Goal: Task Accomplishment & Management: Manage account settings

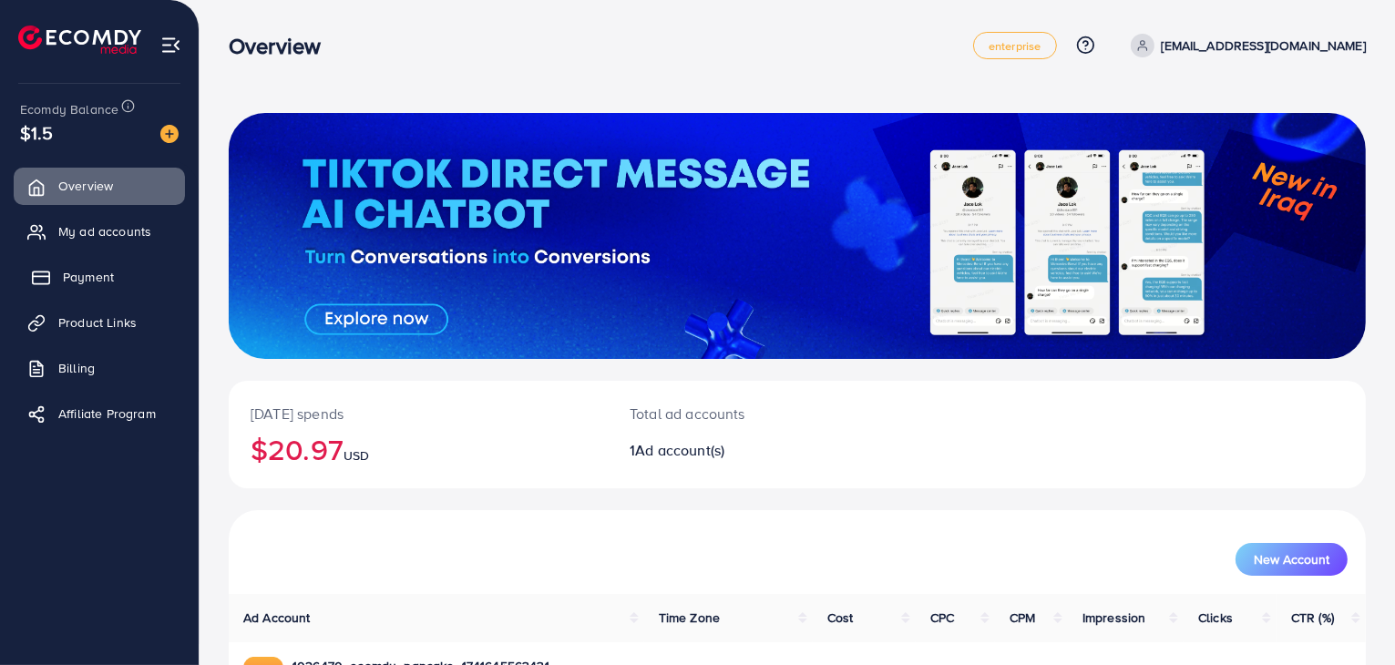
click at [106, 271] on span "Payment" at bounding box center [88, 277] width 51 height 18
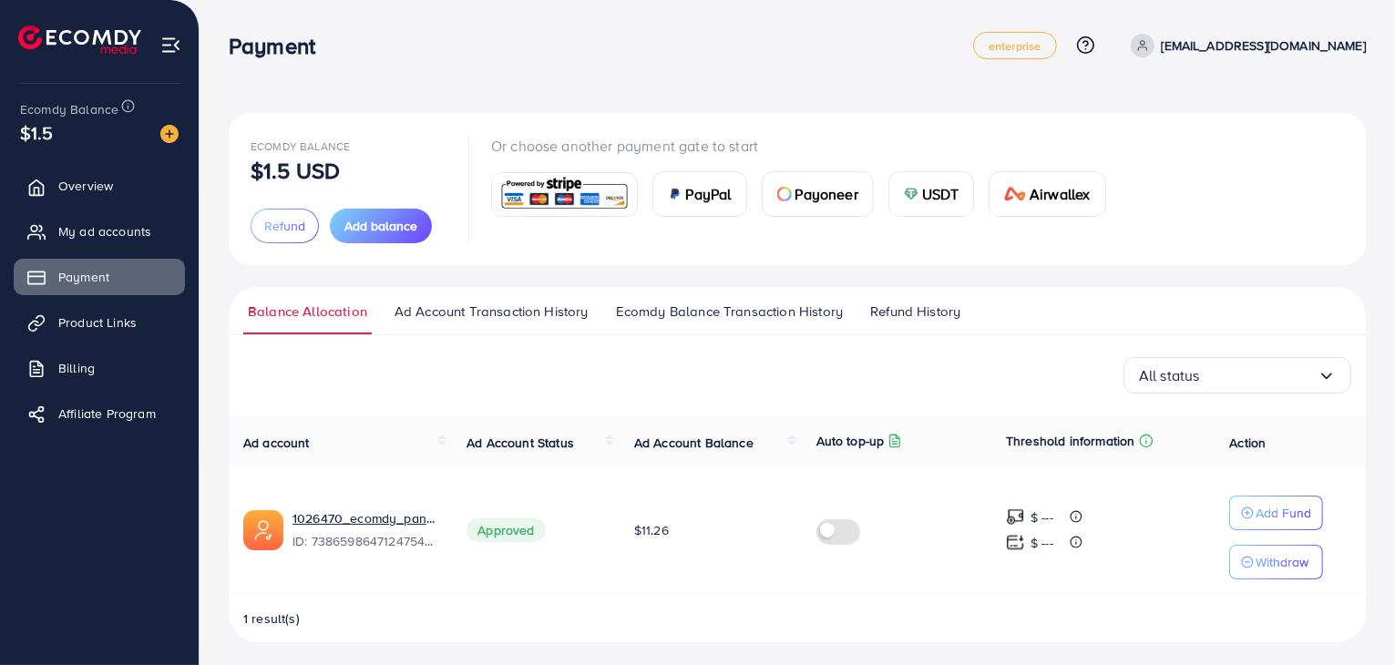
click at [626, 196] on img at bounding box center [564, 194] width 134 height 39
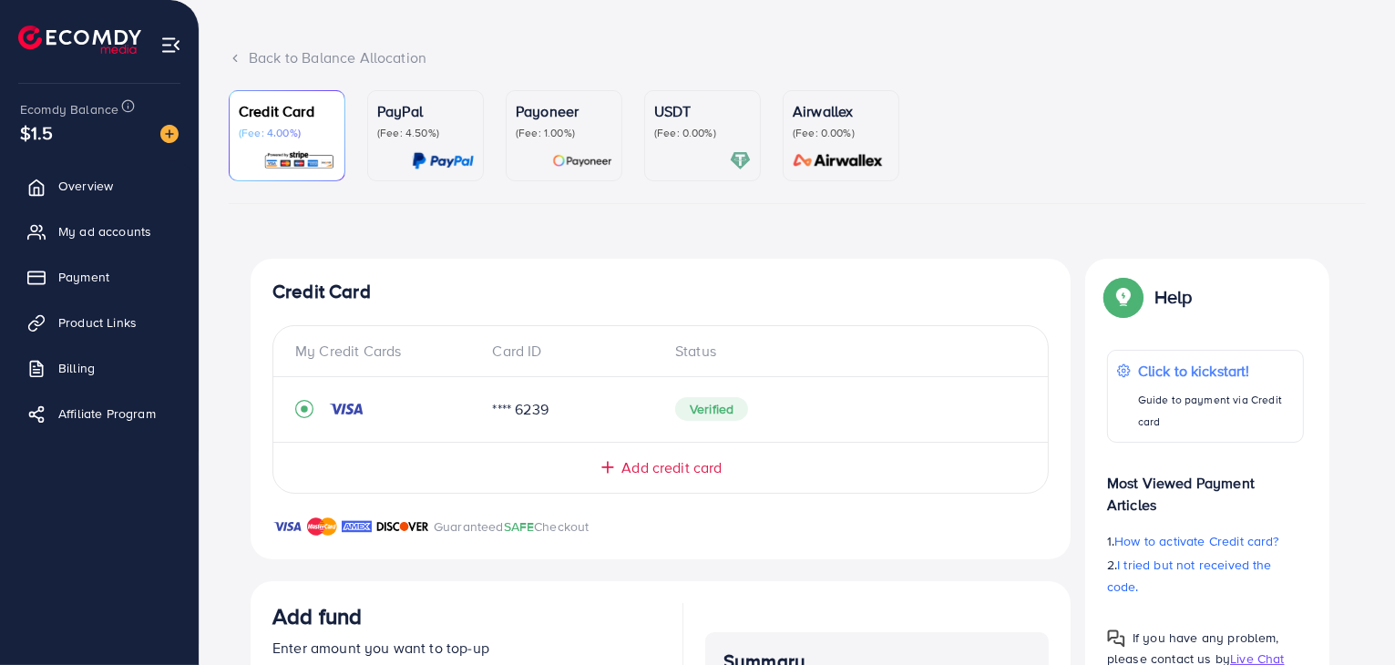
scroll to position [91, 0]
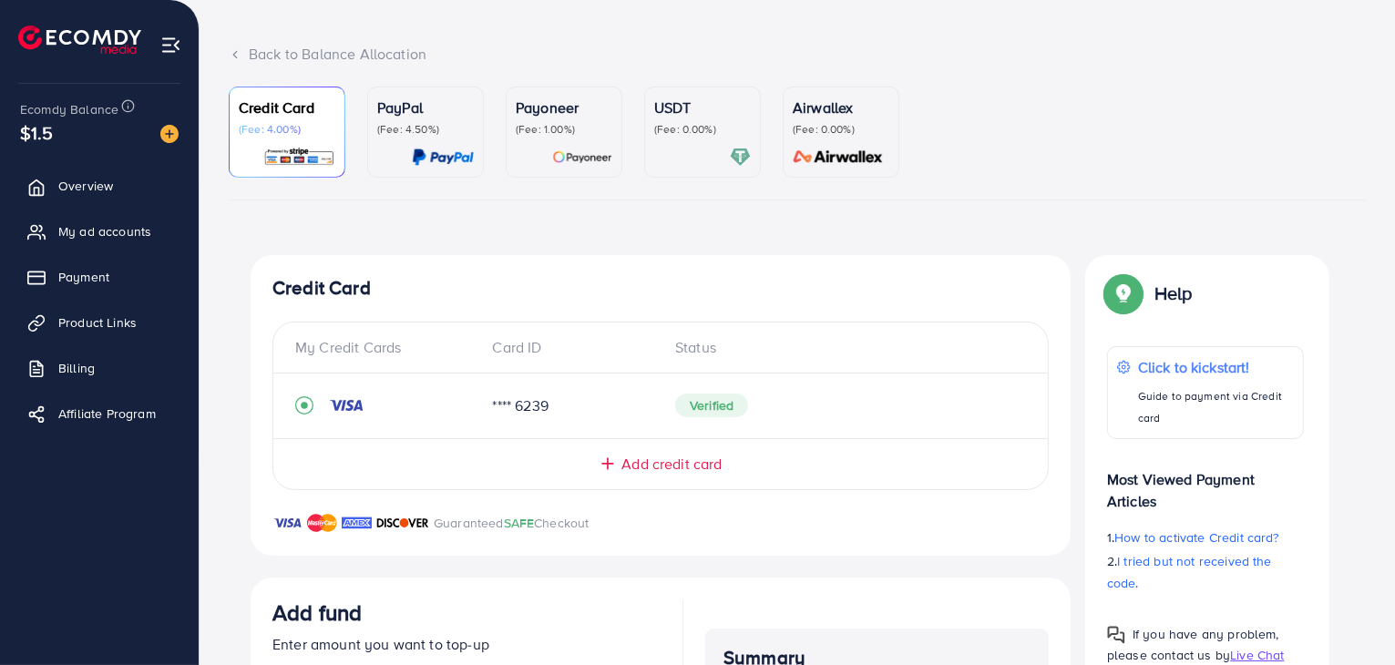
click at [604, 473] on div "Add credit card" at bounding box center [660, 464] width 701 height 21
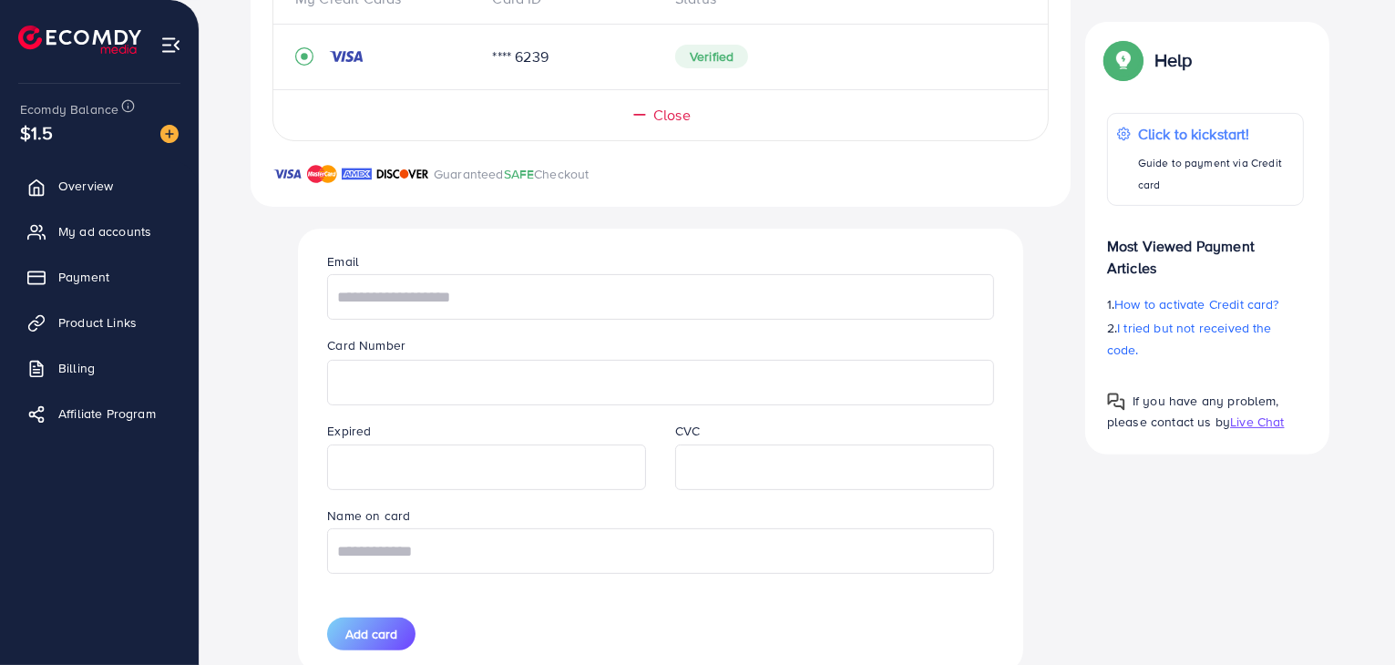
scroll to position [455, 0]
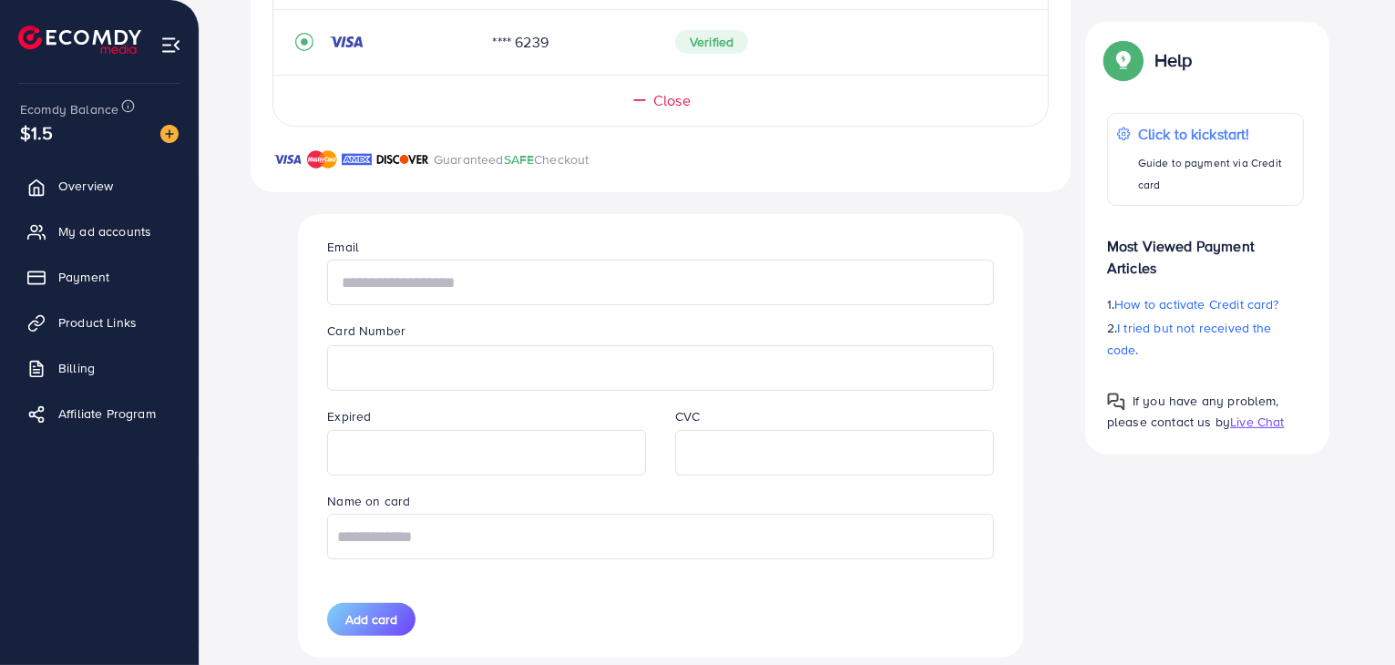
click at [400, 291] on input "text" at bounding box center [660, 283] width 666 height 46
type input "**********"
